Goal: Transaction & Acquisition: Purchase product/service

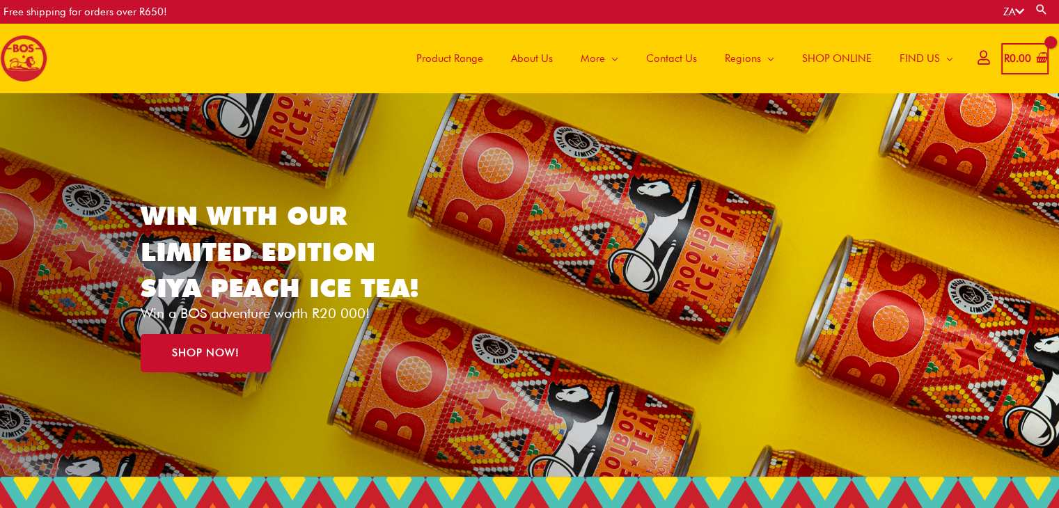
click at [444, 62] on span "Product Range" at bounding box center [449, 59] width 67 height 42
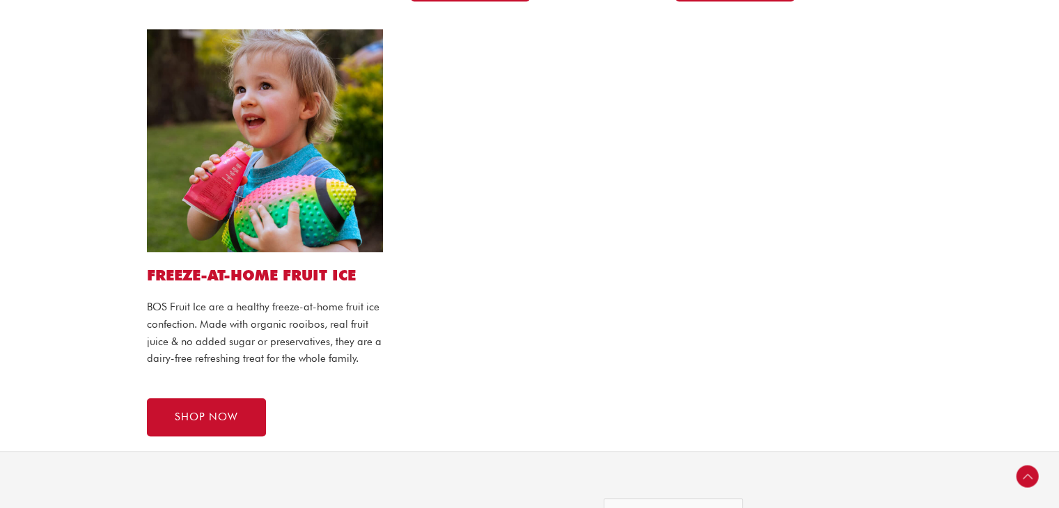
scroll to position [1253, 0]
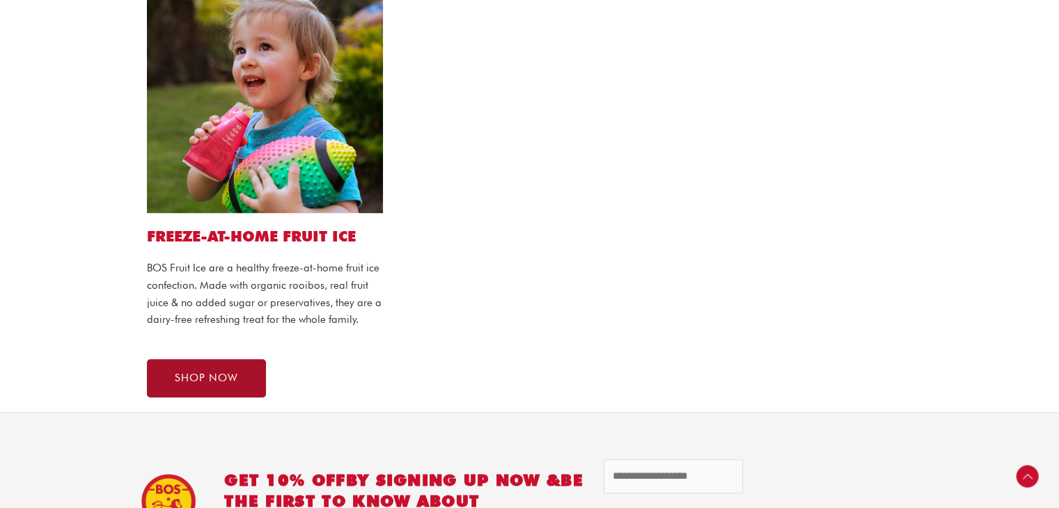
click at [184, 375] on span "SHOP NOW" at bounding box center [206, 378] width 63 height 10
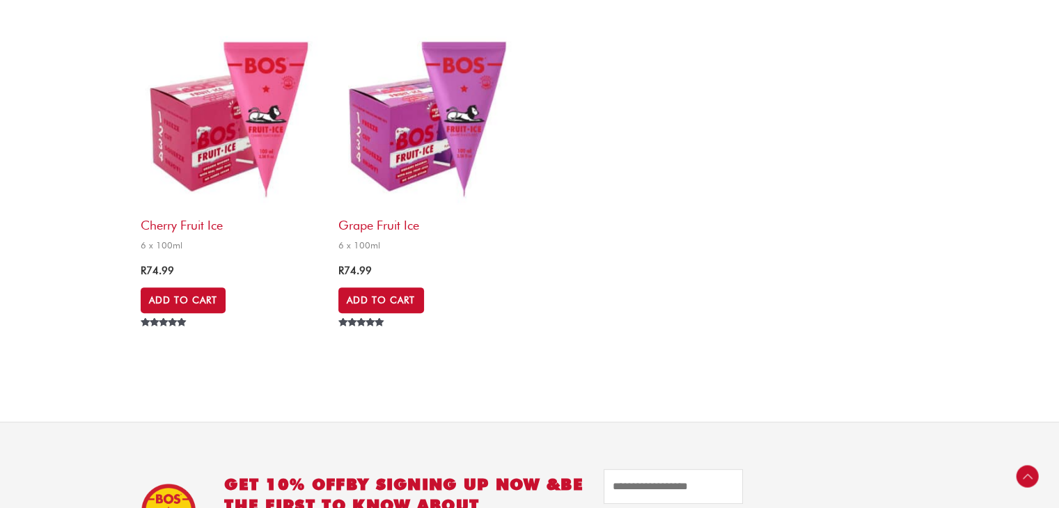
scroll to position [557, 0]
